Goal: Feedback & Contribution: Submit feedback/report problem

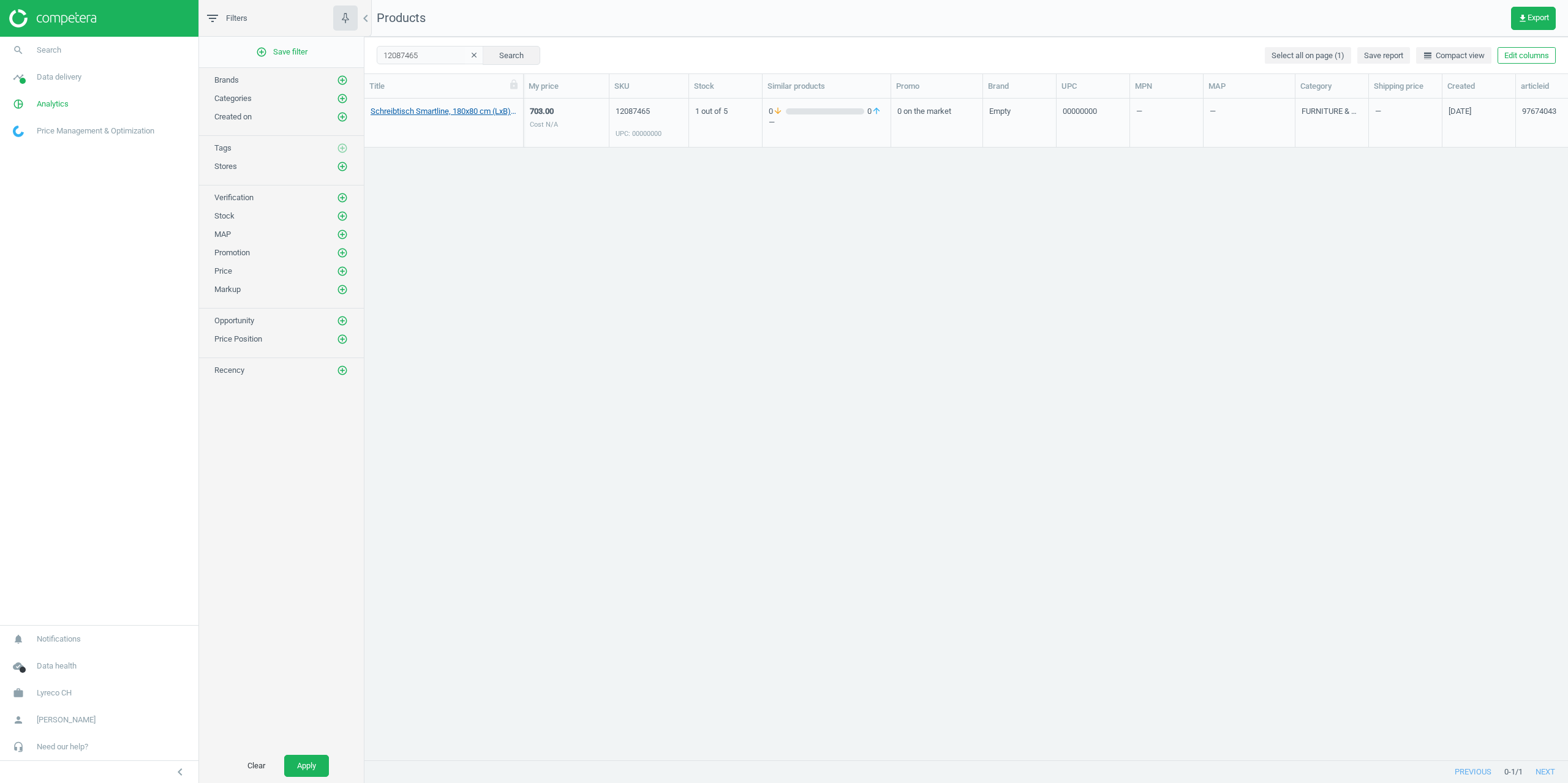
click at [433, 114] on link "Schreibtisch Smartline, 180x80 cm (LxB), [PERSON_NAME], 00000000" at bounding box center [443, 111] width 146 height 11
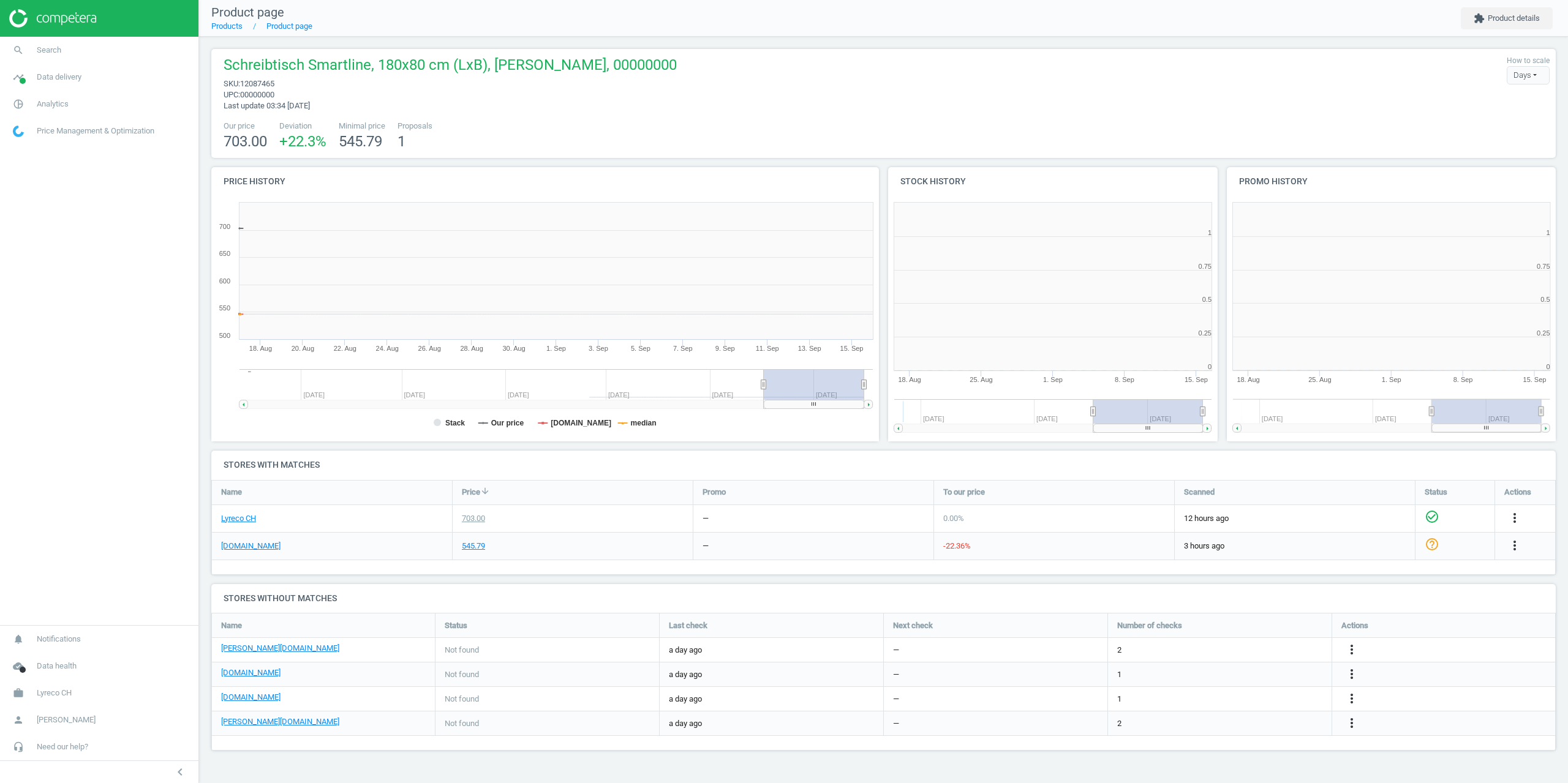
scroll to position [264, 348]
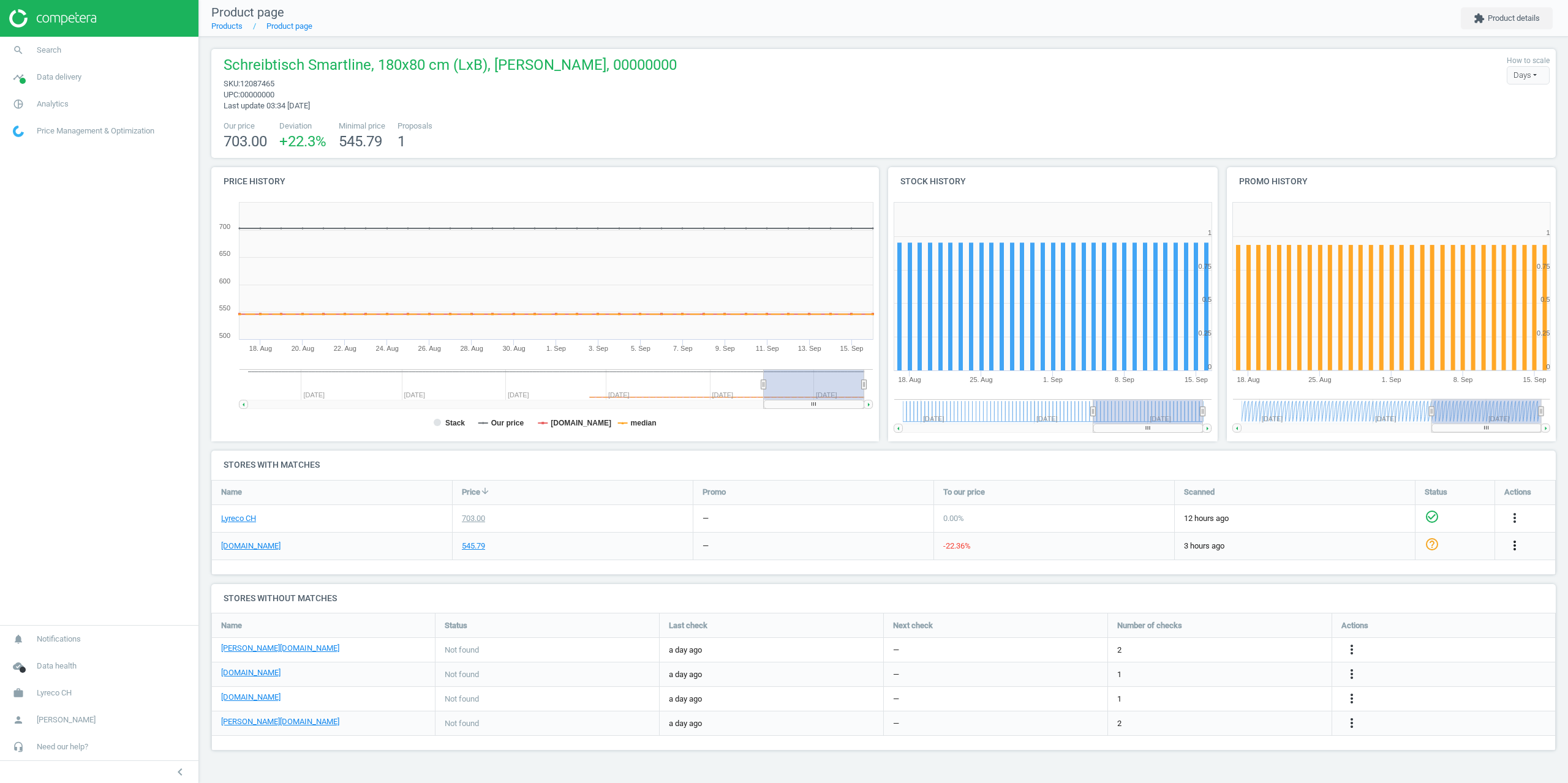
click at [1516, 545] on icon "more_vert" at bounding box center [1514, 545] width 15 height 15
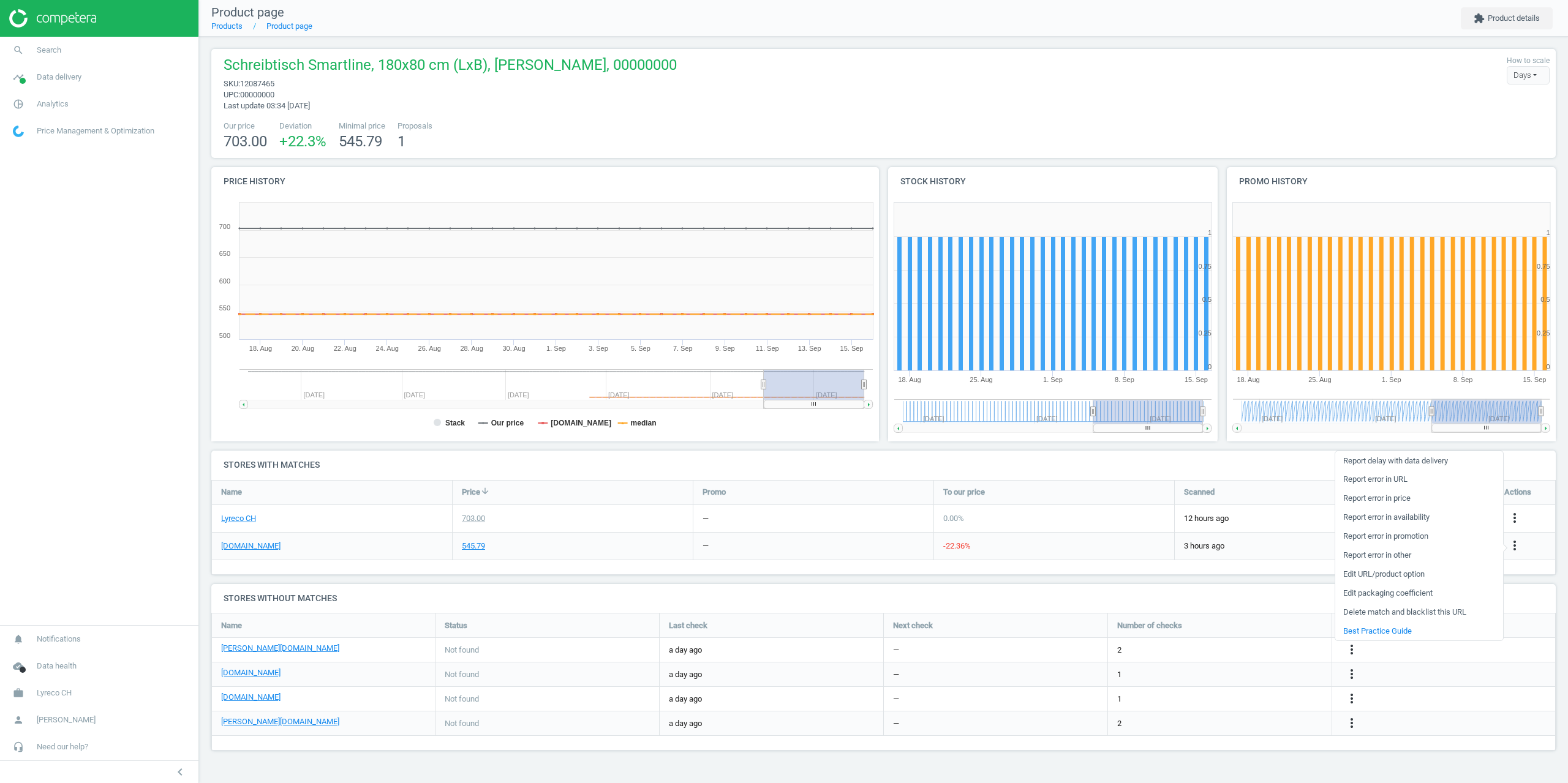
click at [1369, 557] on link "Report error in other" at bounding box center [1419, 555] width 168 height 19
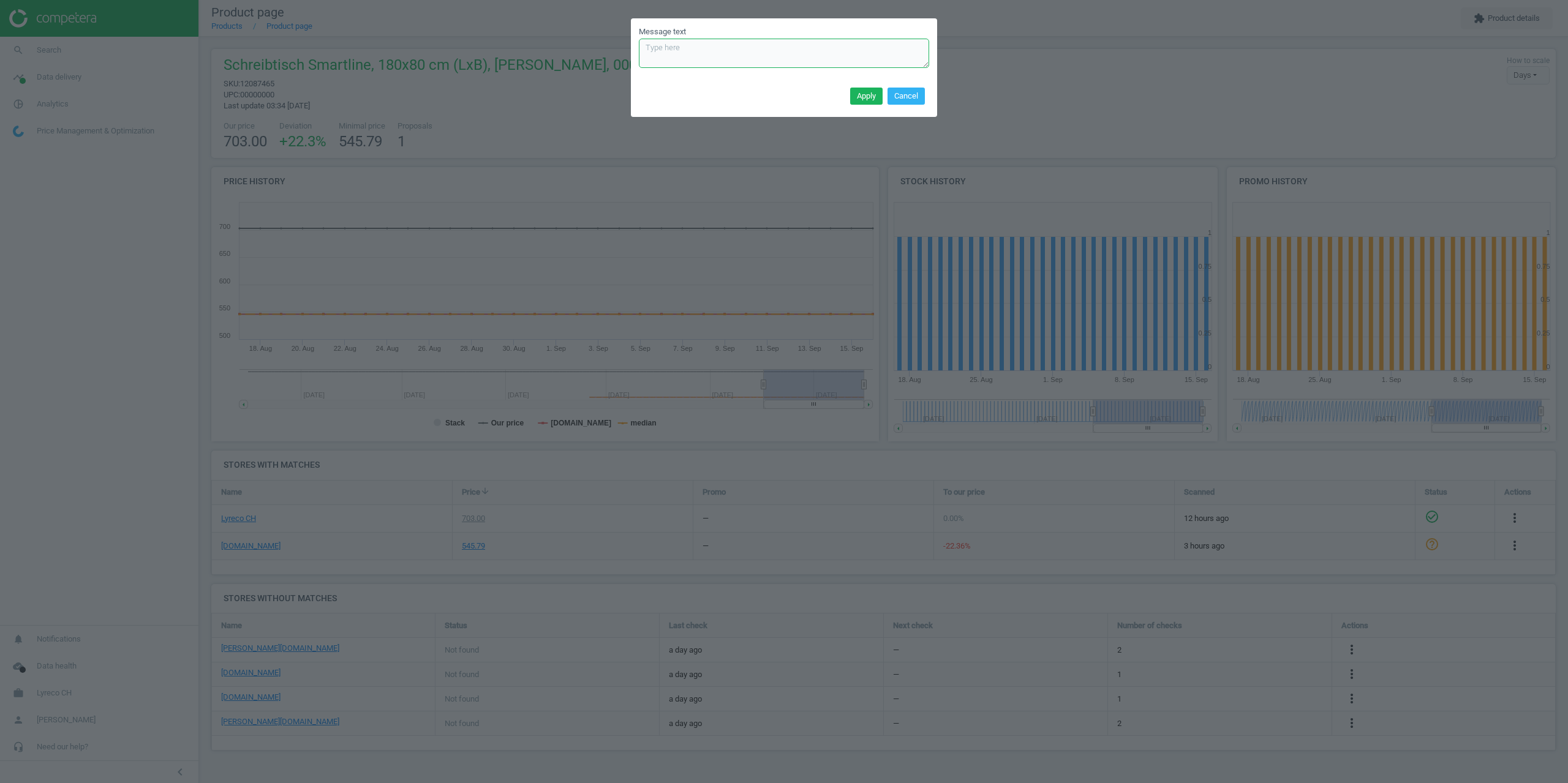
click at [726, 60] on textarea "Message text" at bounding box center [783, 53] width 290 height 29
type textarea "custom fields are empty (at least img url, but we have it on the website)"
click at [844, 102] on div "Apply Cancel" at bounding box center [784, 100] width 306 height 33
click at [850, 98] on div "Apply Cancel" at bounding box center [784, 100] width 306 height 33
click at [802, 56] on textarea "custom fields are empty (at least img url, but we have it on the website)" at bounding box center [783, 53] width 290 height 29
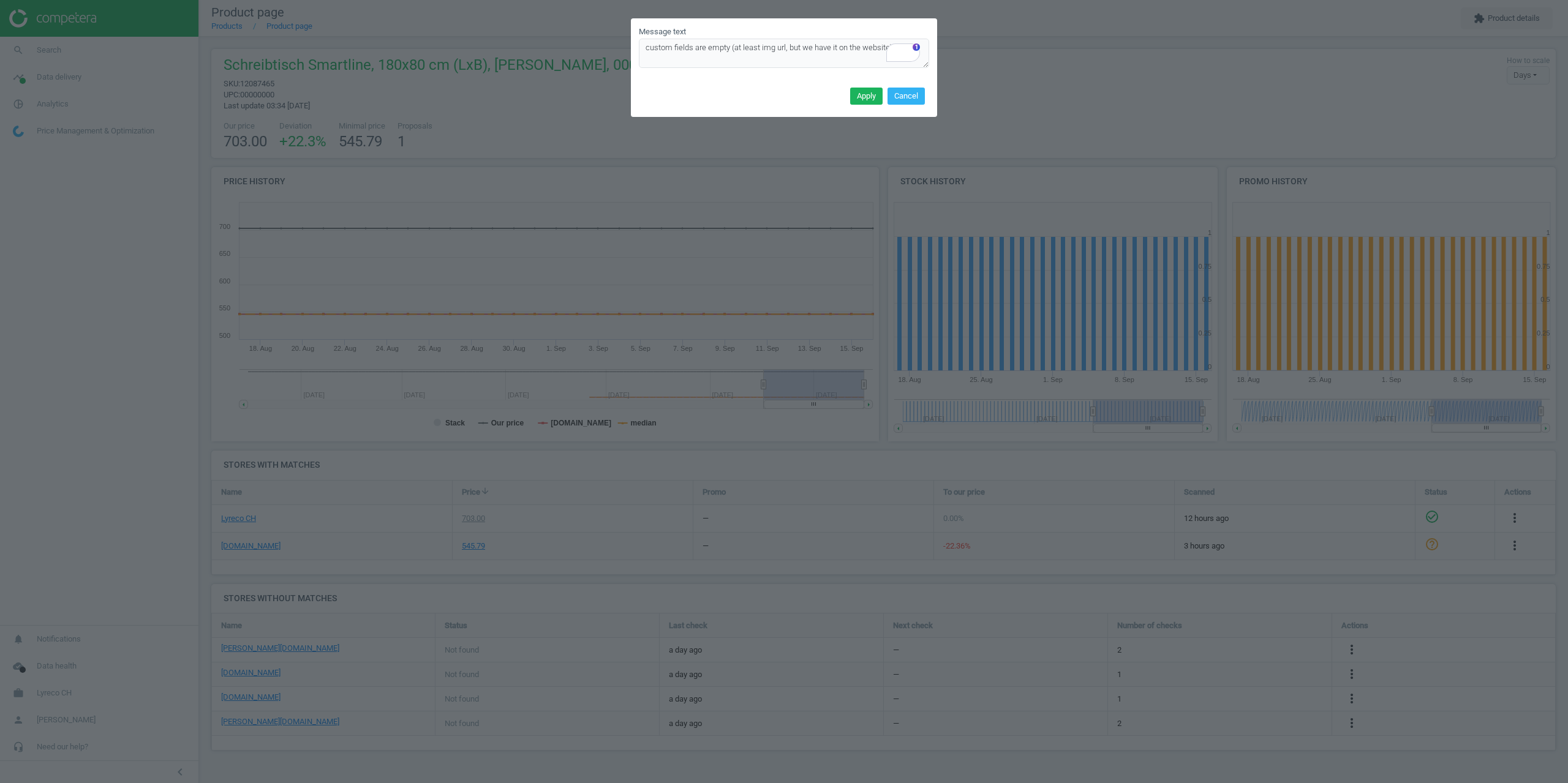
click at [668, 72] on div "Message text custom fields are empty (at least img url, but we have it on the w…" at bounding box center [784, 51] width 306 height 65
click at [860, 94] on button "Apply" at bounding box center [866, 96] width 33 height 17
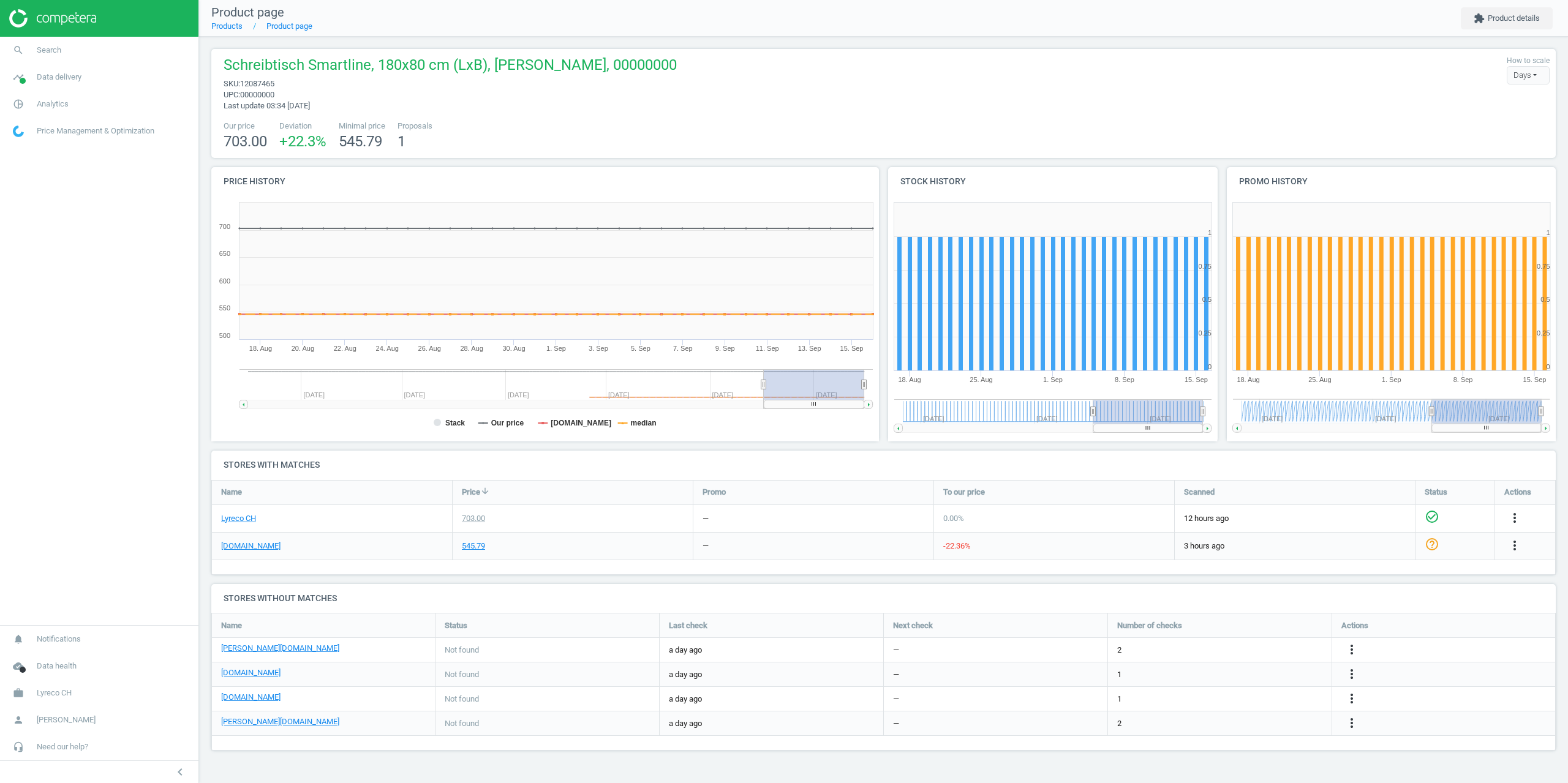
click at [0, 392] on nav "search Search timeline Data delivery Overview Matches dashboard Matches Rematch…" at bounding box center [99, 330] width 199 height 588
